Goal: Use online tool/utility: Utilize a website feature to perform a specific function

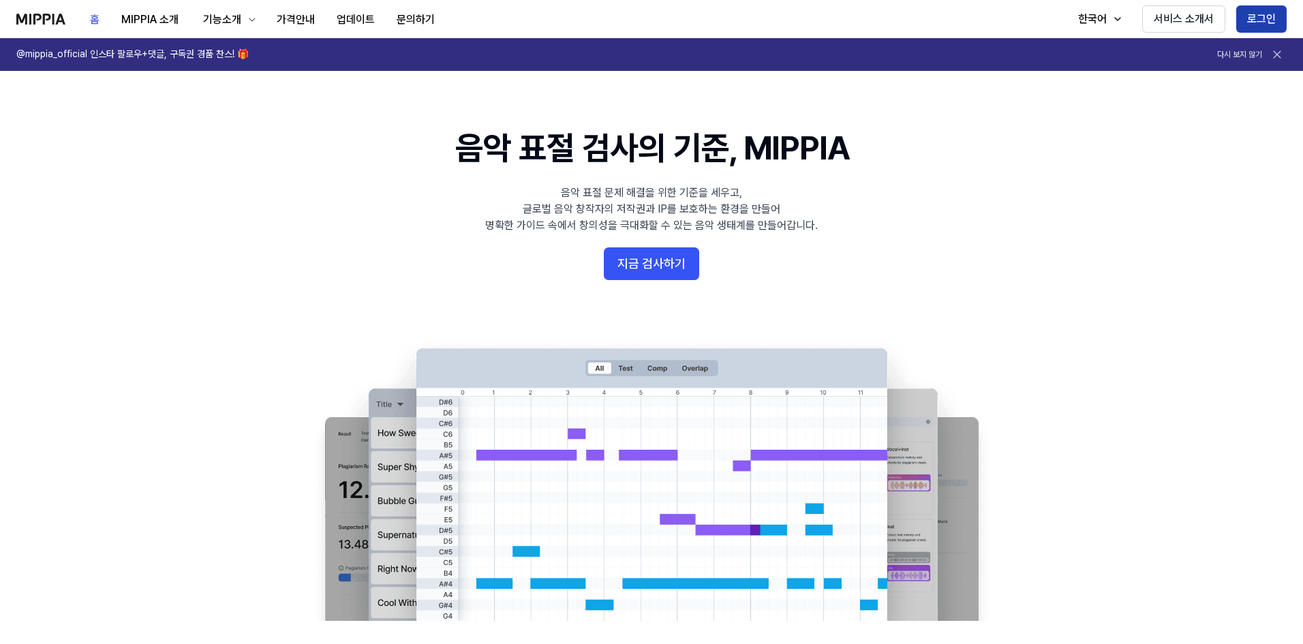
click at [1263, 21] on button "로그인" at bounding box center [1261, 18] width 50 height 27
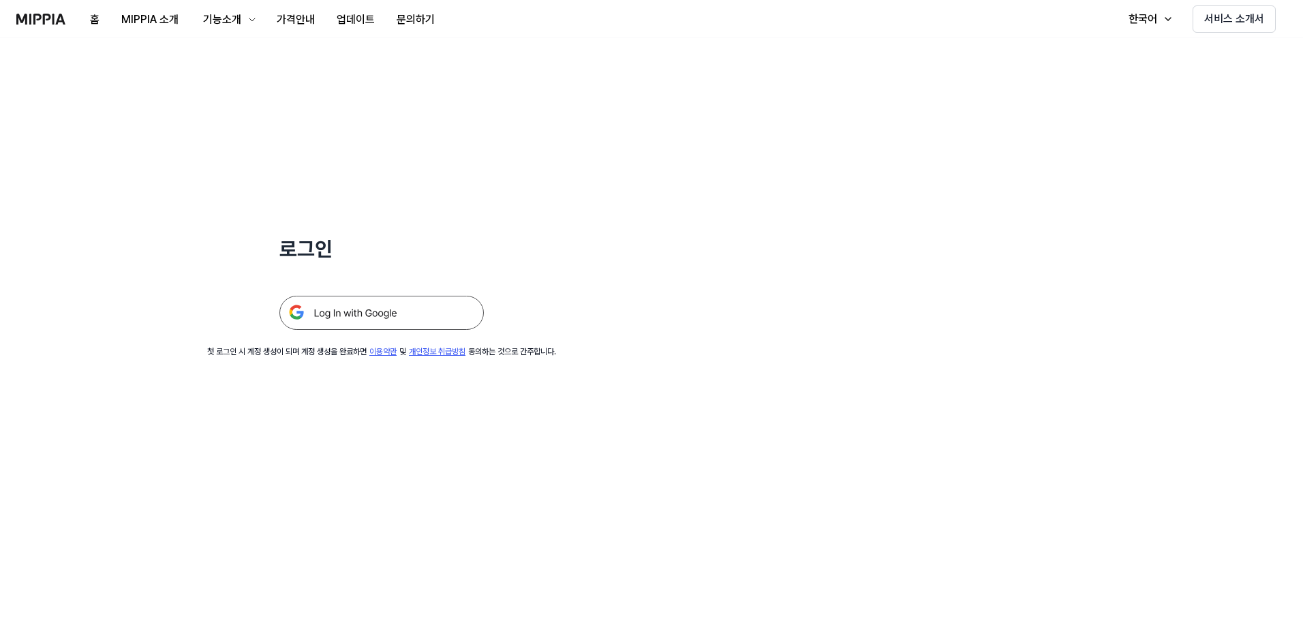
click at [315, 312] on img at bounding box center [381, 313] width 204 height 34
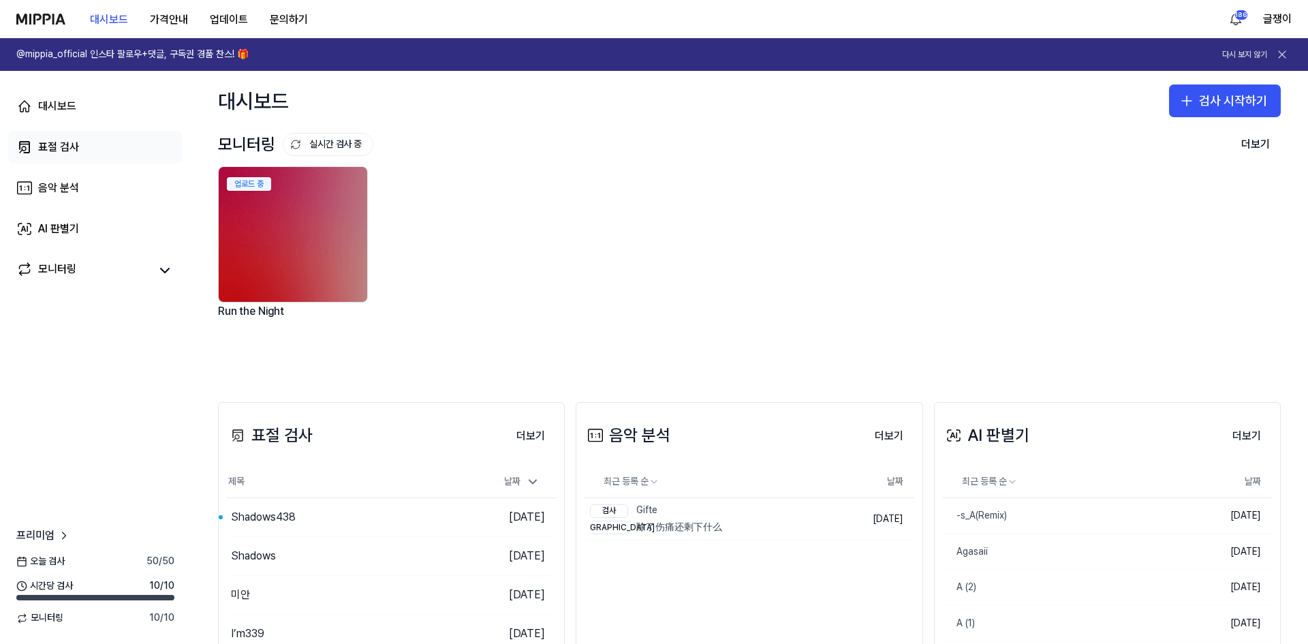
click at [59, 149] on div "표절 검사" at bounding box center [58, 147] width 41 height 16
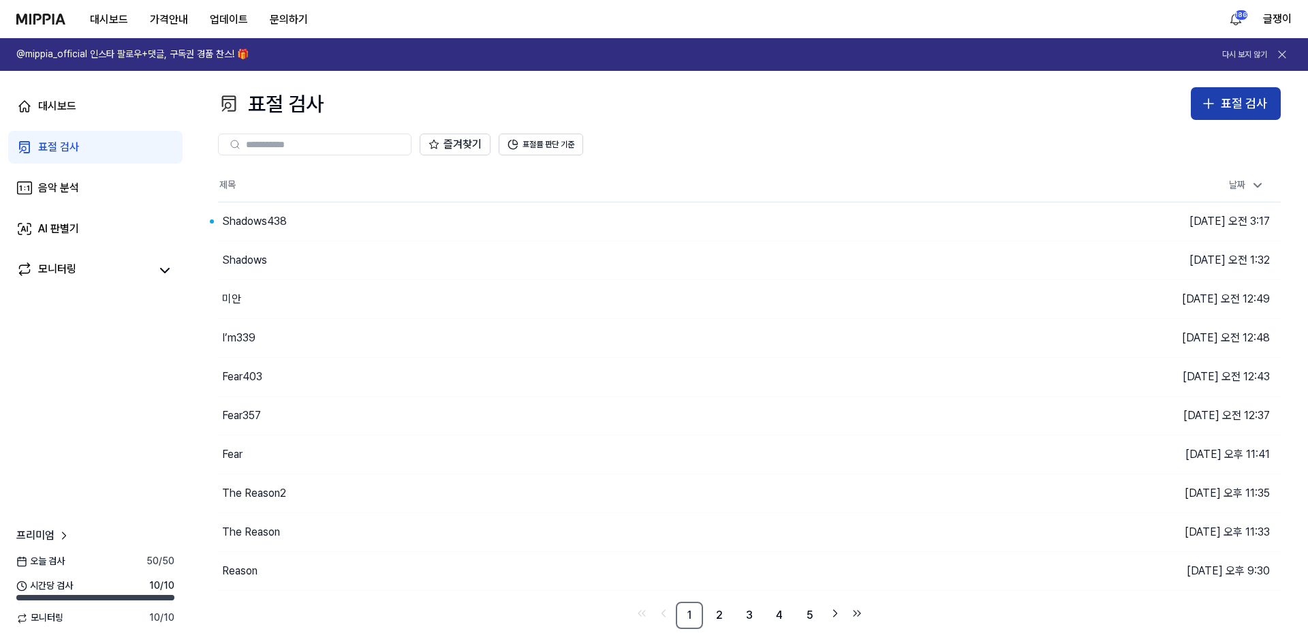
click at [1202, 109] on icon "button" at bounding box center [1208, 103] width 16 height 16
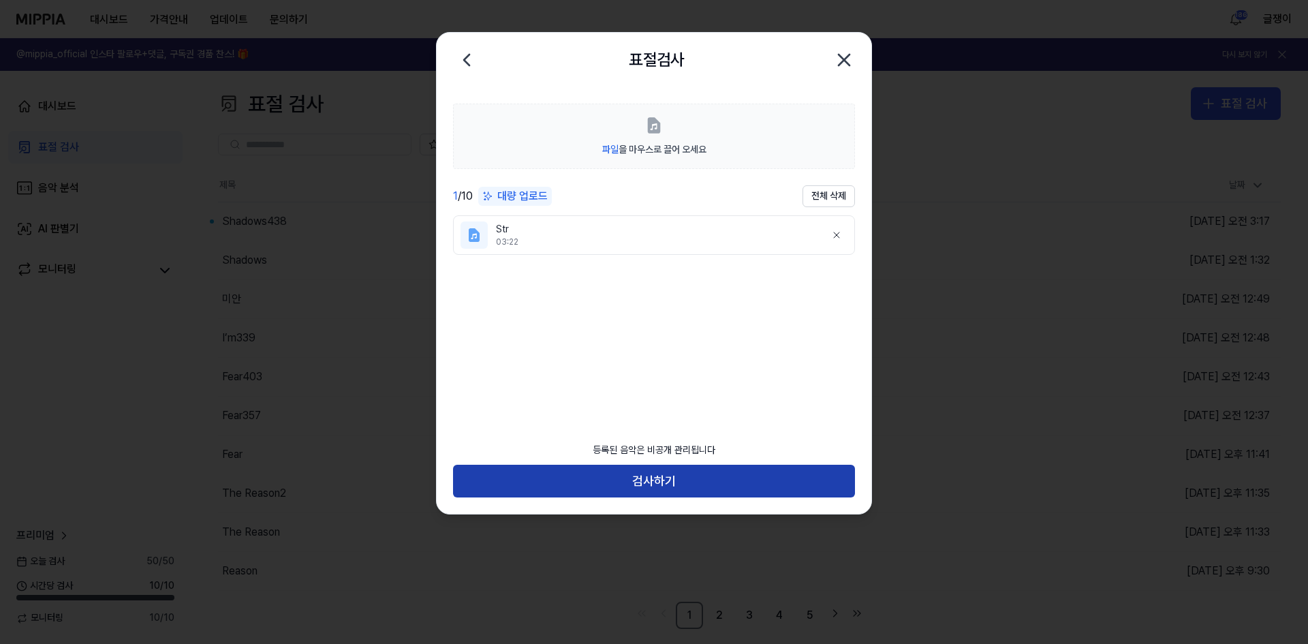
click at [659, 470] on button "검사하기" at bounding box center [654, 481] width 402 height 33
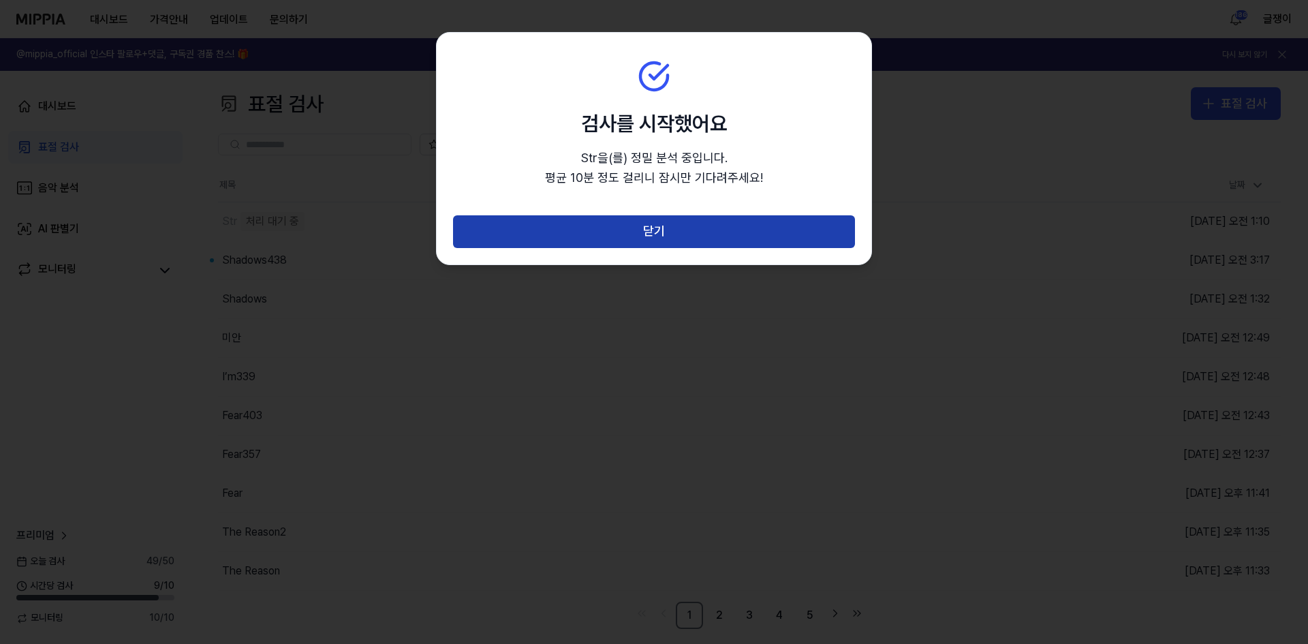
click at [642, 228] on button "닫기" at bounding box center [654, 231] width 402 height 33
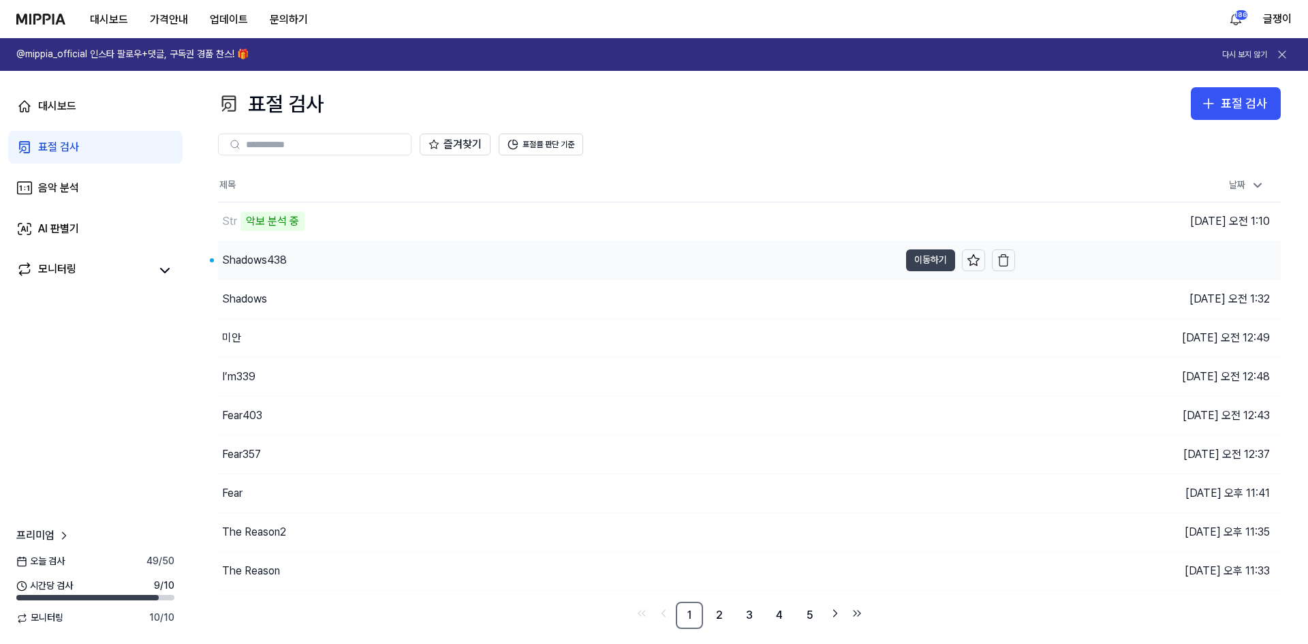
click at [922, 261] on button "이동하기" at bounding box center [930, 260] width 49 height 22
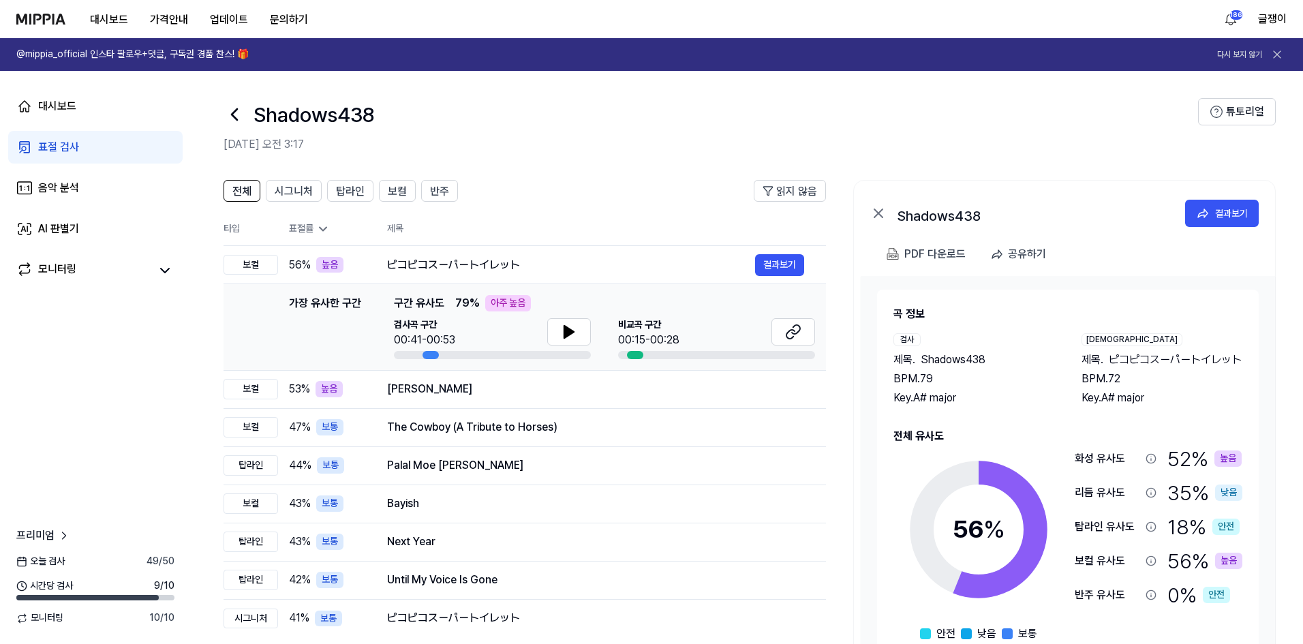
click at [48, 143] on div "표절 검사" at bounding box center [58, 147] width 41 height 16
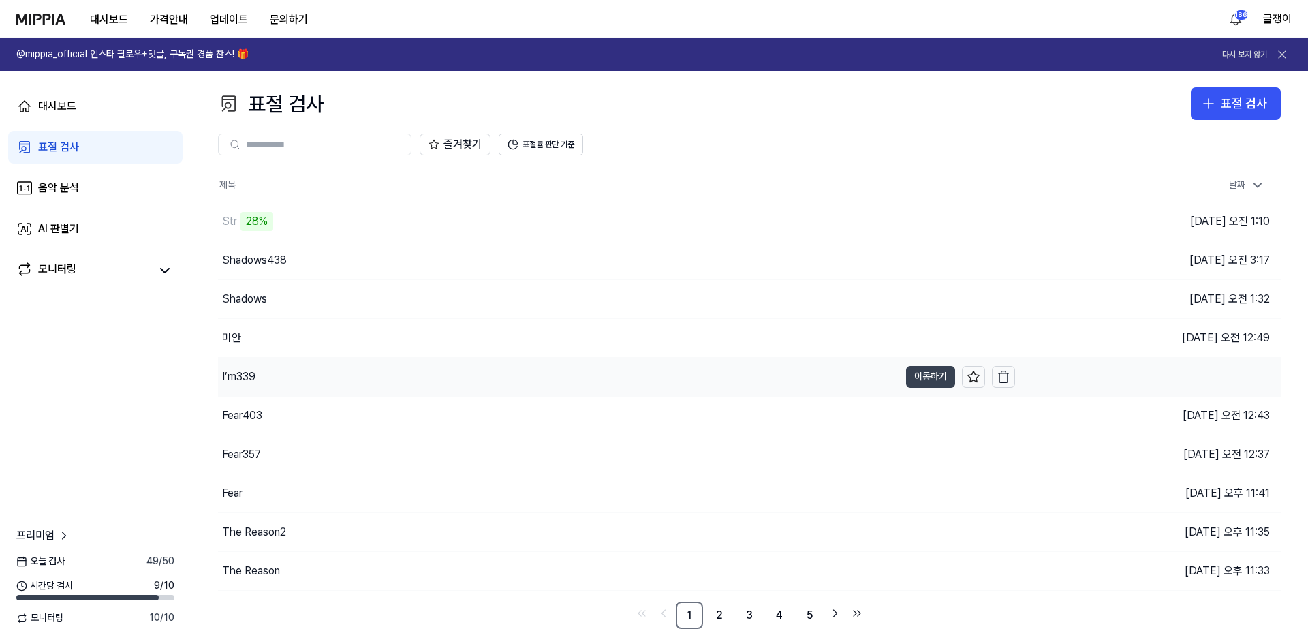
click at [917, 373] on button "이동하기" at bounding box center [930, 377] width 49 height 22
click at [971, 375] on icon at bounding box center [974, 377] width 14 height 14
click at [925, 414] on button "이동하기" at bounding box center [930, 416] width 49 height 22
click at [934, 457] on button "이동하기" at bounding box center [930, 454] width 49 height 22
click at [923, 495] on button "이동하기" at bounding box center [930, 493] width 49 height 22
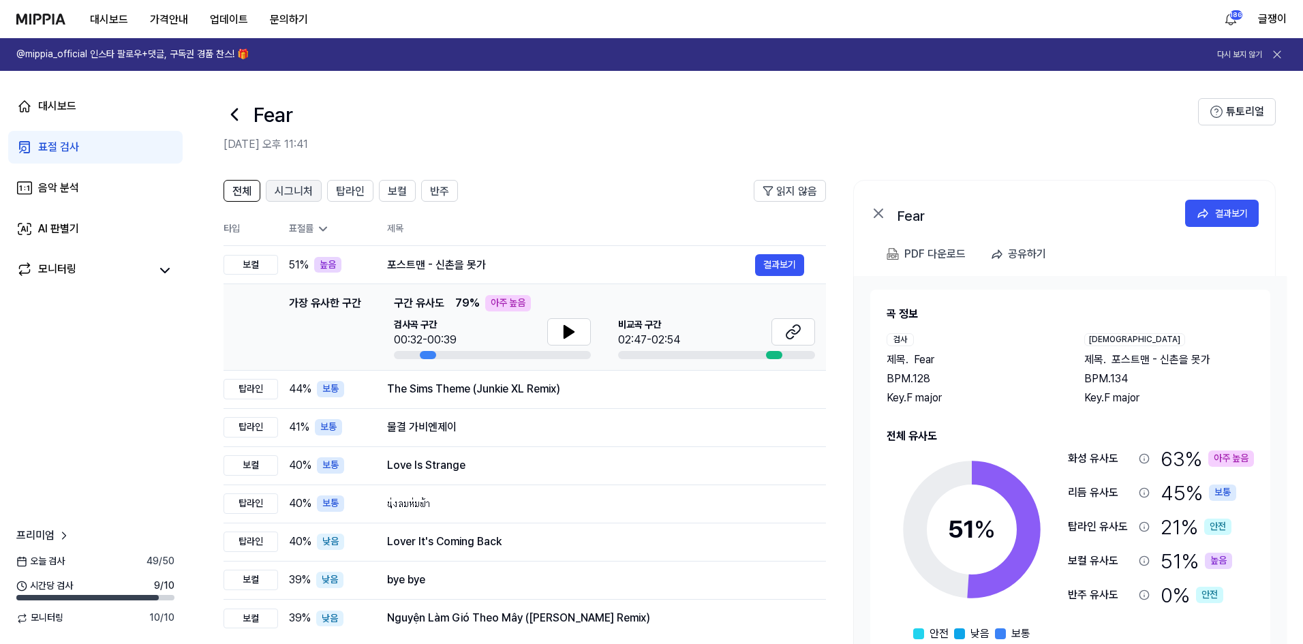
click at [306, 189] on span "시그니처" at bounding box center [294, 191] width 38 height 16
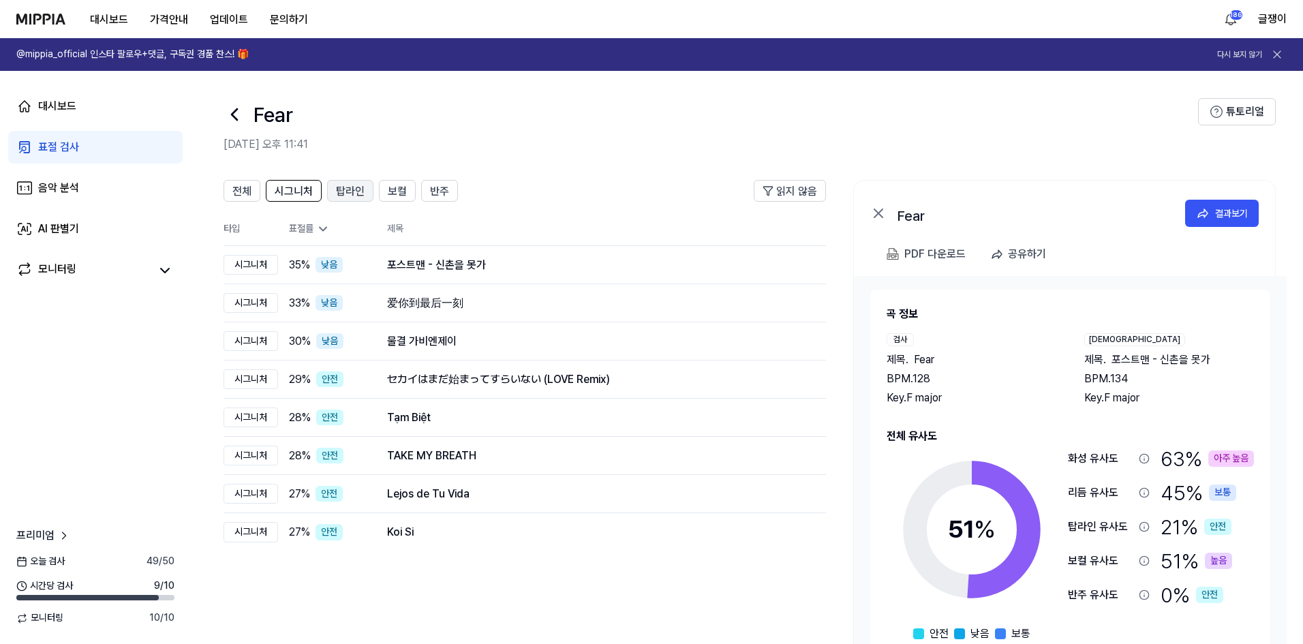
click at [343, 193] on span "탑라인" at bounding box center [350, 191] width 29 height 16
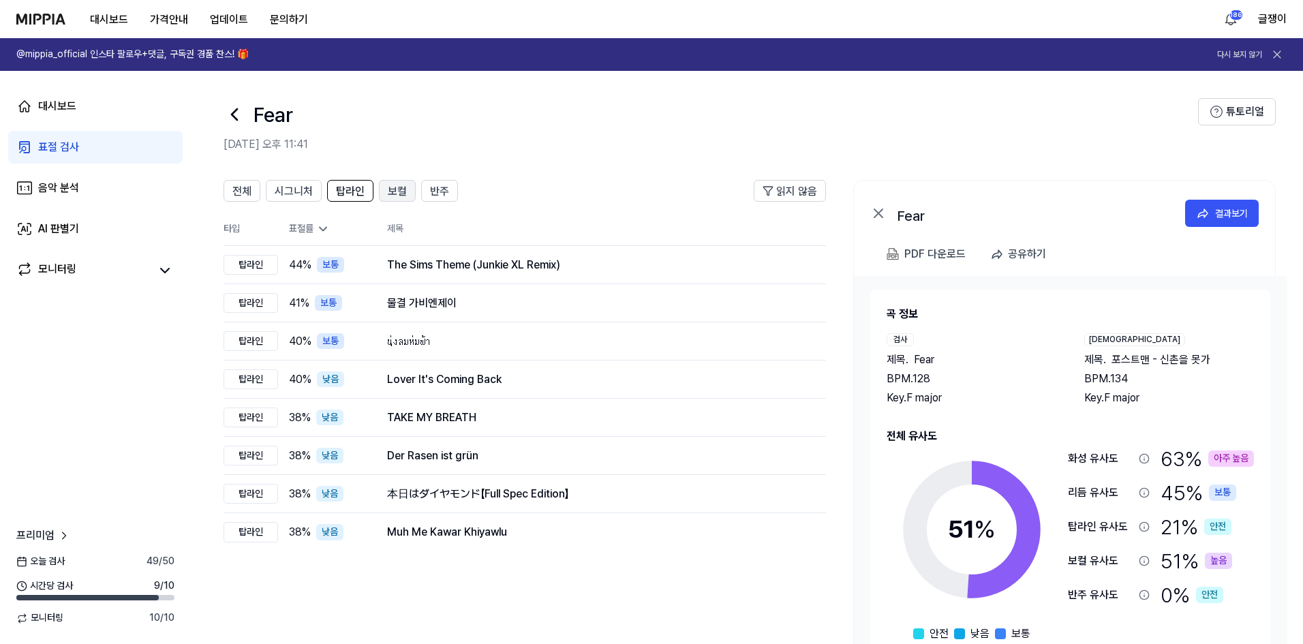
click at [392, 191] on span "보컬" at bounding box center [397, 191] width 19 height 16
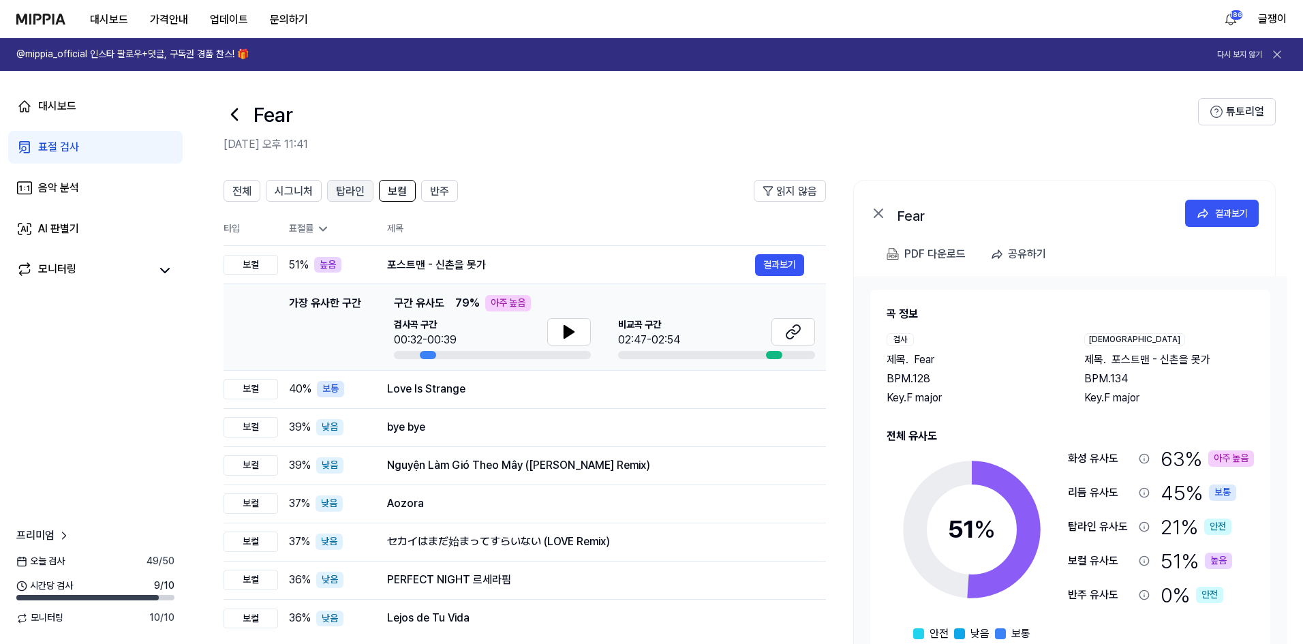
click at [358, 196] on span "탑라인" at bounding box center [350, 191] width 29 height 16
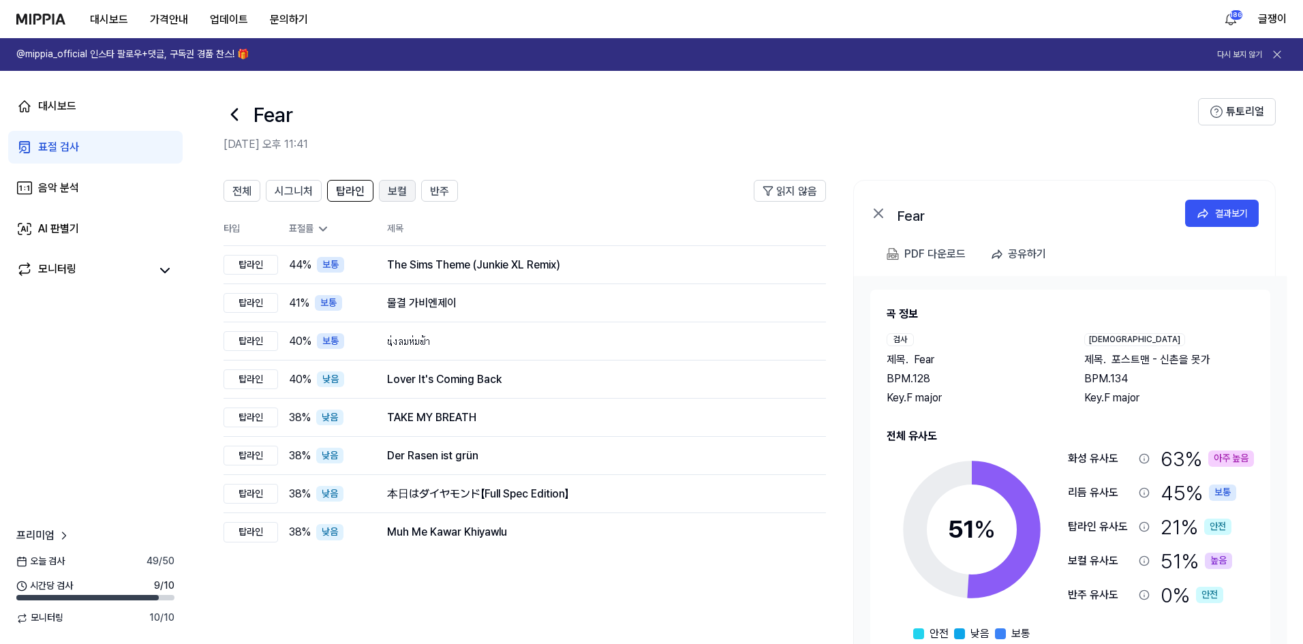
click at [390, 196] on span "보컬" at bounding box center [397, 191] width 19 height 16
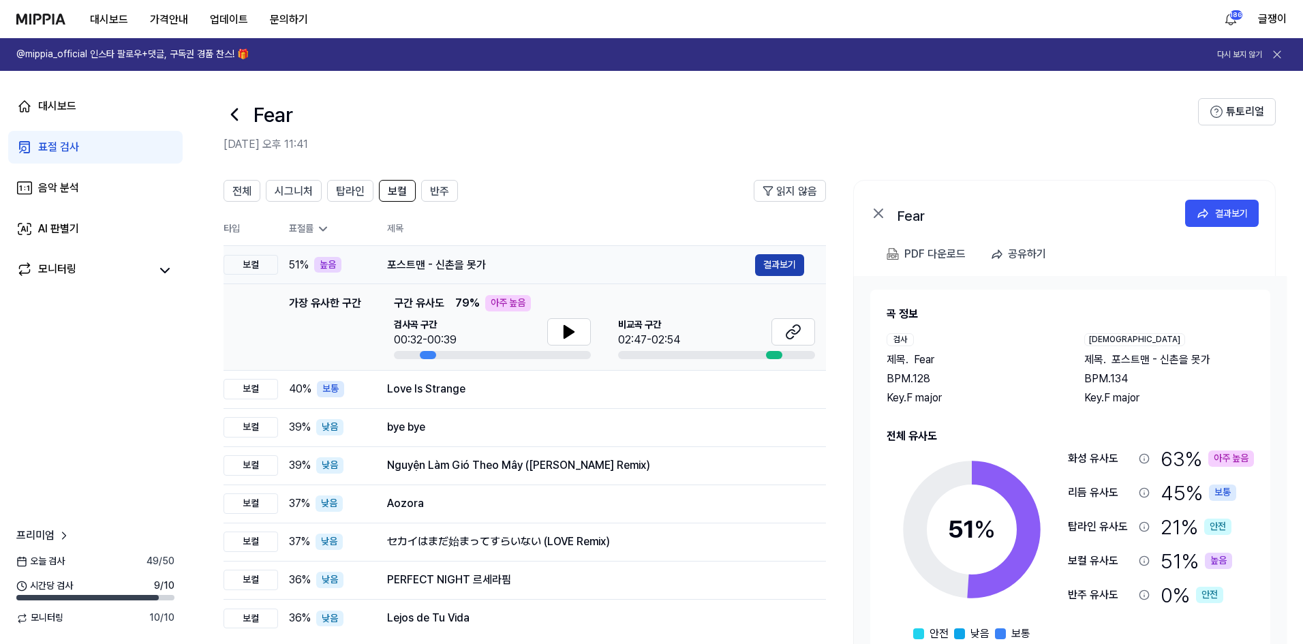
click at [780, 268] on button "결과보기" at bounding box center [779, 265] width 49 height 22
